Goal: Task Accomplishment & Management: Complete application form

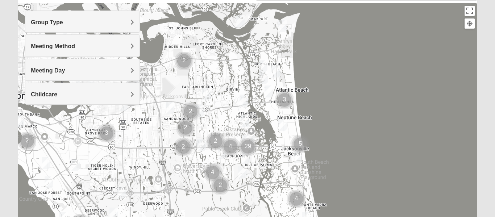
scroll to position [81, 0]
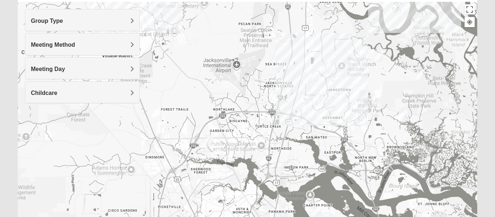
click at [285, 85] on div at bounding box center [248, 147] width 460 height 290
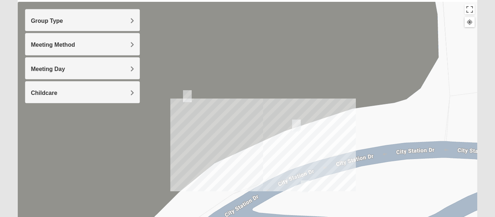
click at [307, 184] on img "Mens Ziller 32218" at bounding box center [305, 187] width 15 height 18
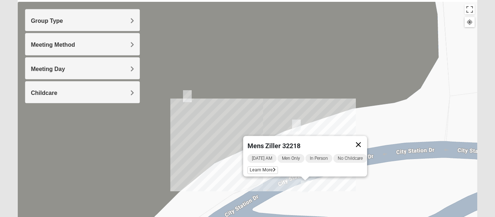
click at [363, 139] on button "Close" at bounding box center [358, 144] width 17 height 17
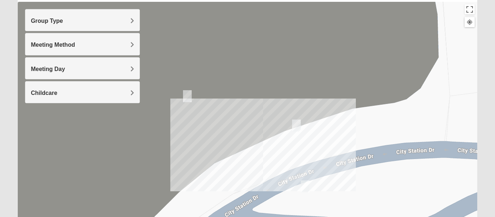
click at [298, 127] on img "Womens Getz 32218" at bounding box center [296, 126] width 15 height 18
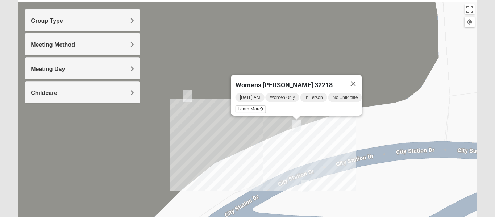
click at [189, 95] on img "Mens Holt 32218" at bounding box center [187, 96] width 15 height 18
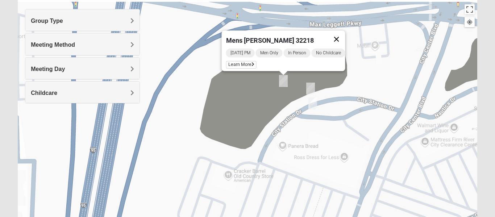
click at [343, 33] on button "Close" at bounding box center [336, 38] width 17 height 17
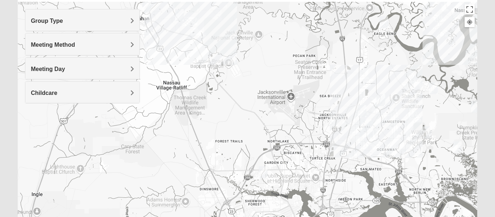
click at [363, 107] on img "Mixed Martins 32218" at bounding box center [362, 111] width 15 height 18
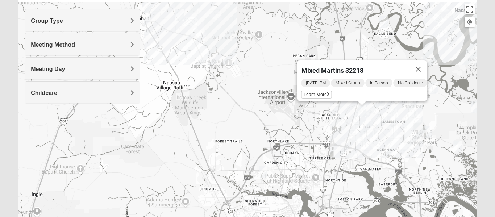
click at [262, 171] on img "Mixed Turner 32218" at bounding box center [263, 173] width 15 height 18
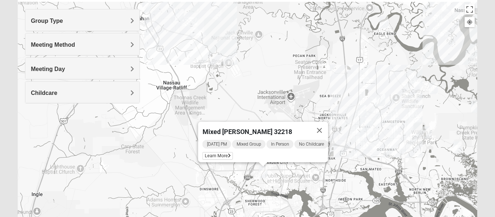
click at [181, 15] on img "Mixed Raines 32011" at bounding box center [179, 15] width 15 height 18
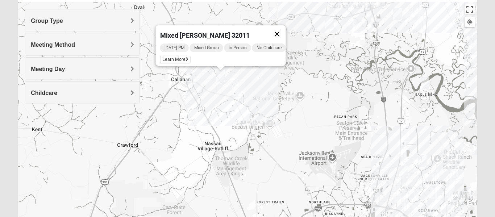
click at [279, 29] on button "Close" at bounding box center [277, 33] width 17 height 17
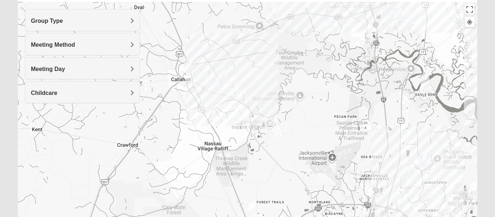
click at [187, 65] on img "Mens Burt 32011" at bounding box center [188, 68] width 15 height 18
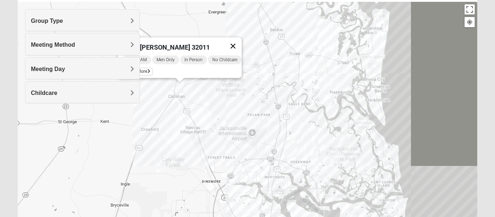
click at [239, 41] on button "Close" at bounding box center [233, 45] width 17 height 17
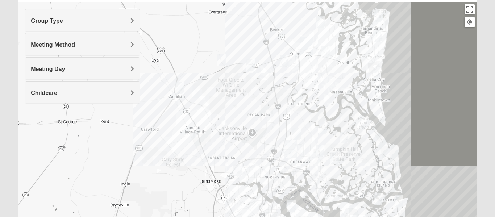
click at [291, 203] on img "Mixed Walker 32277" at bounding box center [292, 206] width 15 height 18
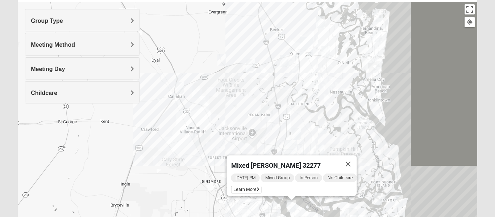
click at [192, 164] on div "Mixed [PERSON_NAME] 32277 [DATE] PM Mixed Group In Person No Childcare Learn Mo…" at bounding box center [248, 147] width 460 height 290
click at [353, 157] on button "Close" at bounding box center [348, 164] width 17 height 17
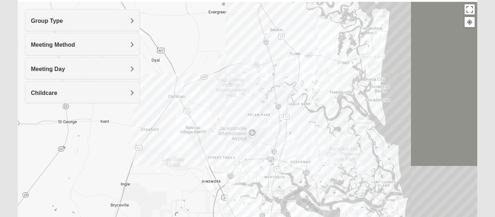
click at [240, 170] on img "Mixed Turner 32218" at bounding box center [238, 171] width 15 height 18
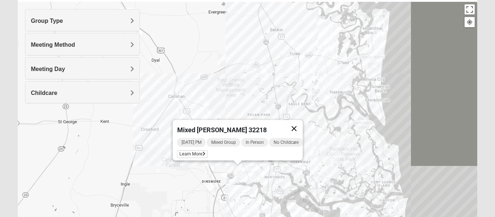
click at [300, 124] on button "Close" at bounding box center [294, 128] width 17 height 17
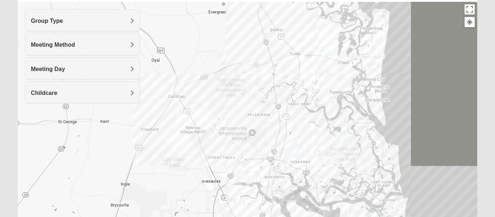
click at [301, 94] on img "Mixed McLaughlin/Huber 32226" at bounding box center [298, 96] width 15 height 18
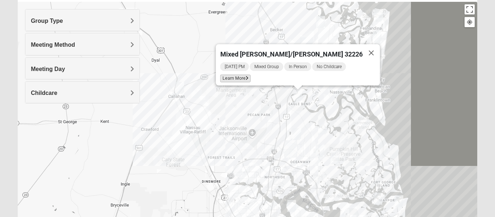
click at [248, 75] on span "Learn More" at bounding box center [236, 79] width 30 height 8
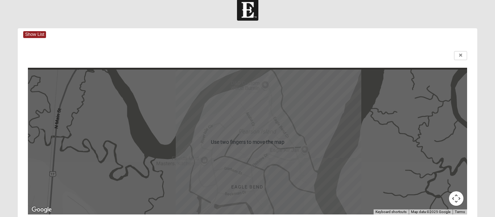
scroll to position [9, 0]
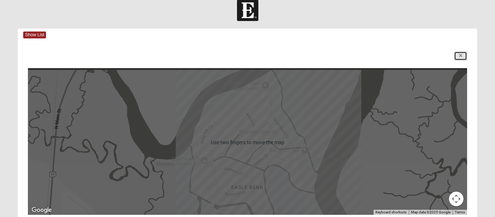
click at [461, 56] on icon at bounding box center [461, 56] width 3 height 4
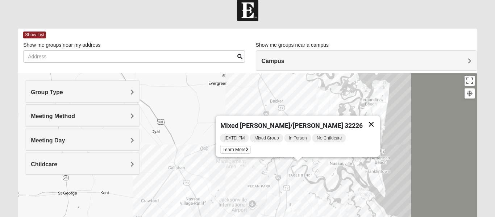
click at [363, 121] on button "Close" at bounding box center [371, 124] width 17 height 17
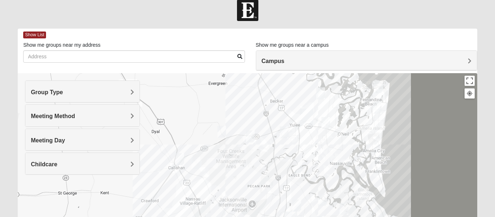
click at [271, 139] on div "To navigate, press the arrow keys." at bounding box center [248, 218] width 460 height 290
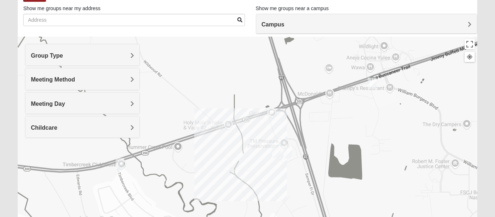
scroll to position [46, 0]
click at [123, 160] on img "Mens Evans 32097" at bounding box center [120, 164] width 15 height 18
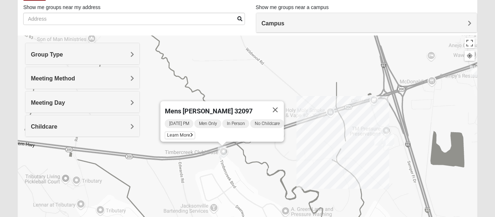
scroll to position [49, 0]
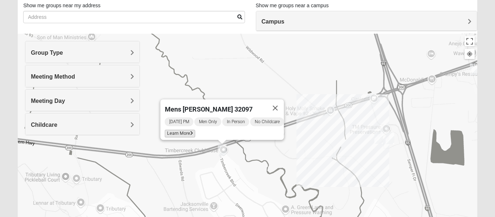
click at [177, 130] on span "Learn More" at bounding box center [180, 134] width 30 height 8
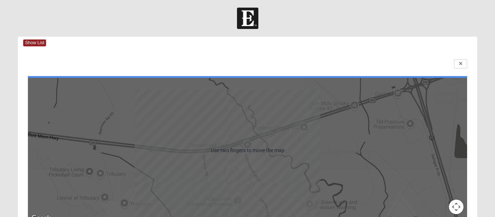
scroll to position [0, 0]
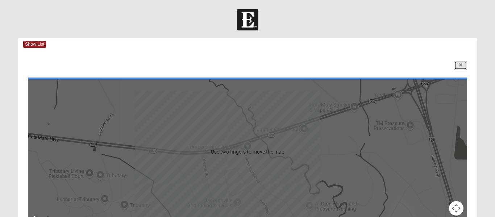
click at [462, 62] on link at bounding box center [461, 65] width 13 height 9
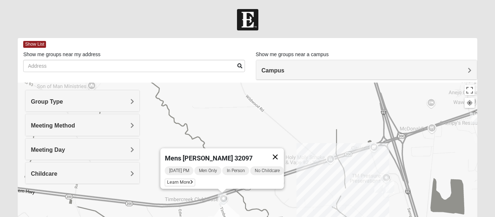
click at [276, 157] on button "Close" at bounding box center [275, 156] width 17 height 17
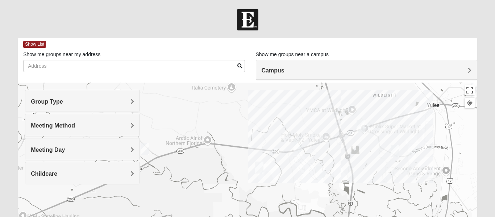
click at [364, 123] on img "Mens Marsh 32097" at bounding box center [361, 127] width 15 height 18
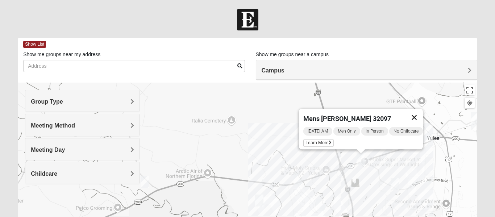
click at [420, 112] on button "Close" at bounding box center [414, 117] width 17 height 17
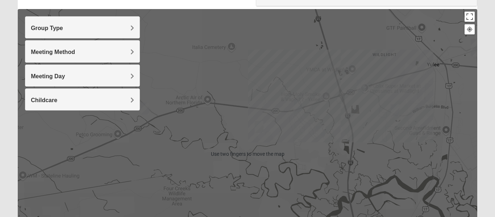
scroll to position [75, 0]
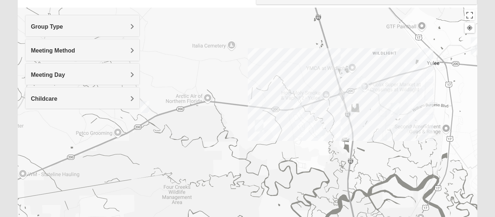
click at [402, 160] on div at bounding box center [248, 153] width 460 height 290
click at [398, 108] on img "1825 Mixed Miller 32097" at bounding box center [395, 109] width 15 height 18
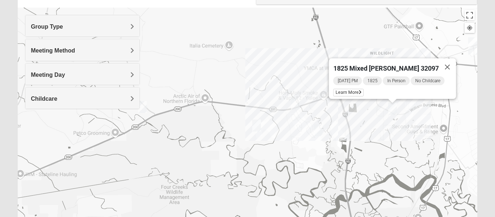
click at [259, 126] on img "Mixed Sheppard 32097" at bounding box center [257, 126] width 15 height 18
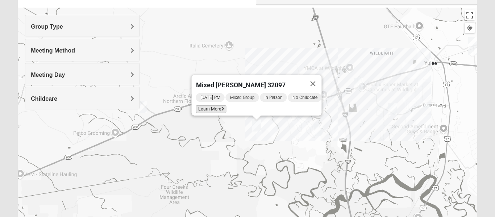
click at [209, 106] on span "Learn More" at bounding box center [211, 110] width 30 height 8
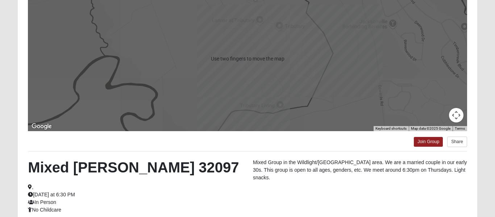
scroll to position [94, 0]
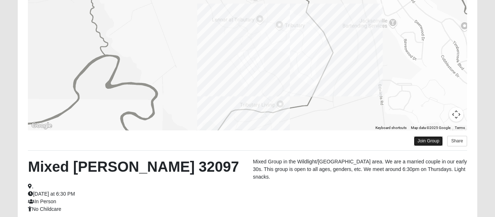
click at [427, 140] on link "Join Group" at bounding box center [428, 141] width 29 height 10
